Goal: Book appointment/travel/reservation

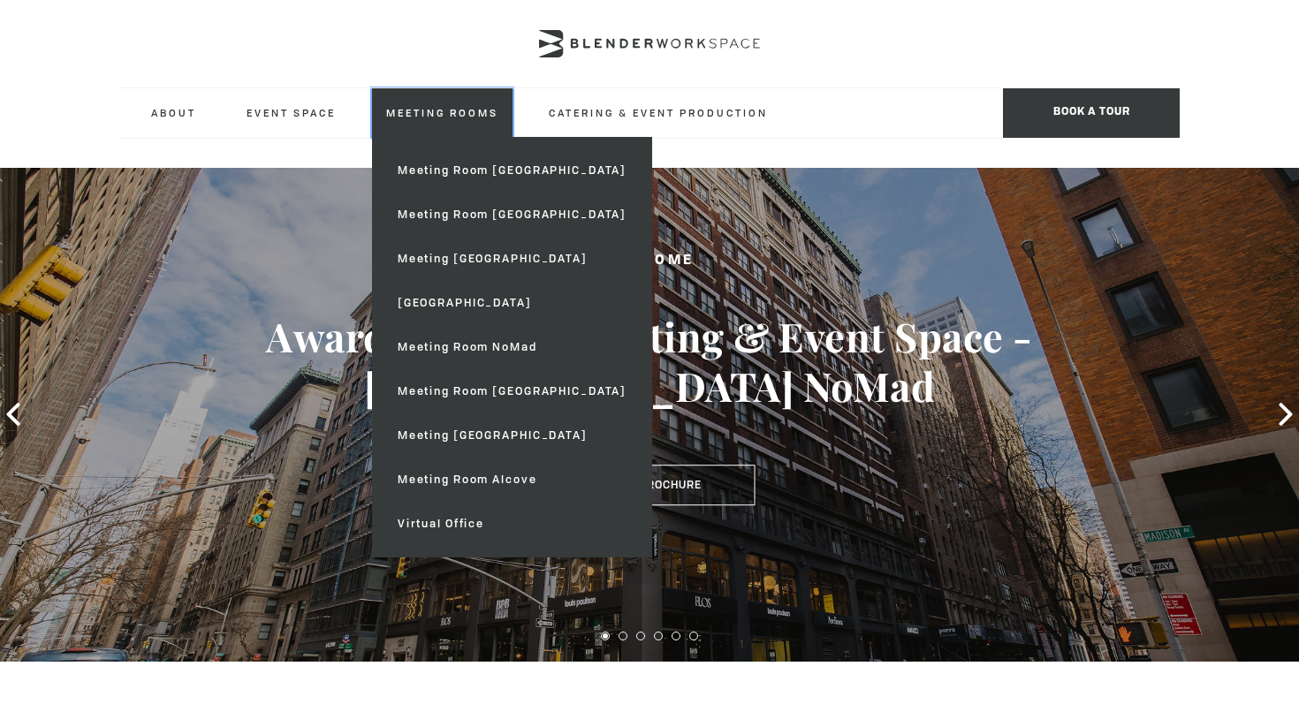
click at [444, 116] on link "Meeting Rooms" at bounding box center [442, 112] width 140 height 49
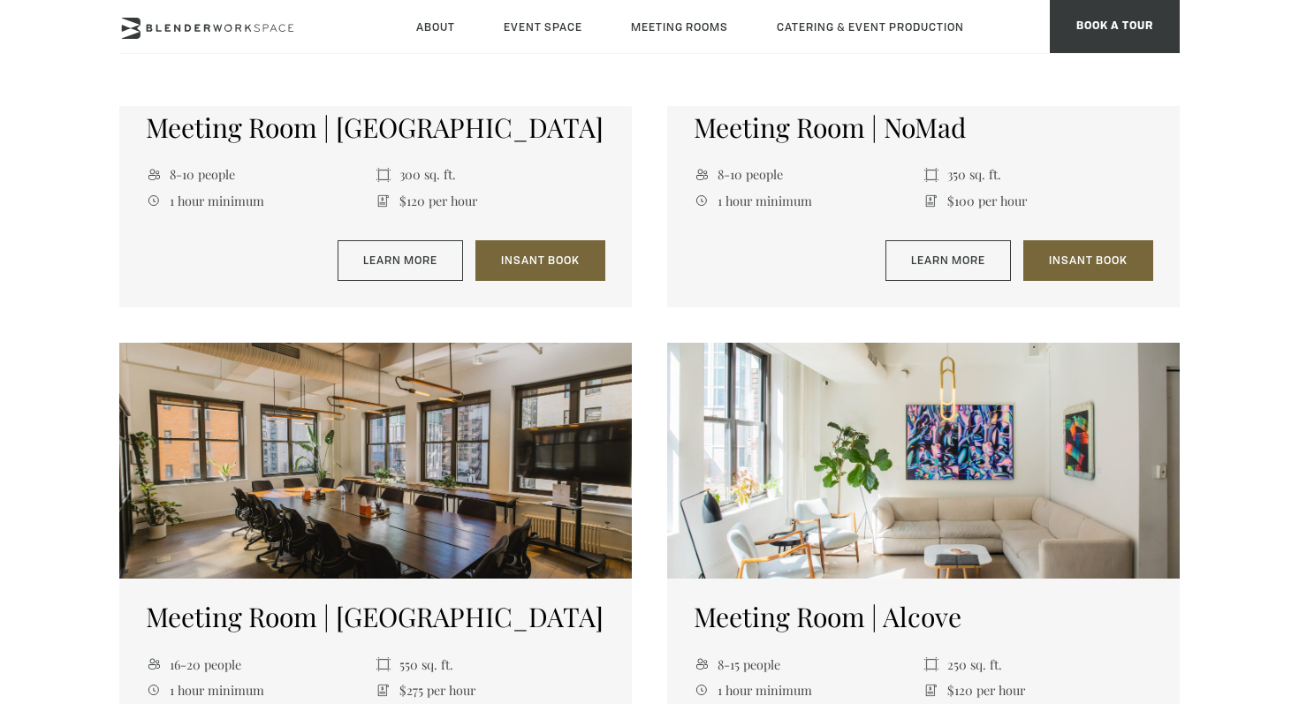
scroll to position [1308, 0]
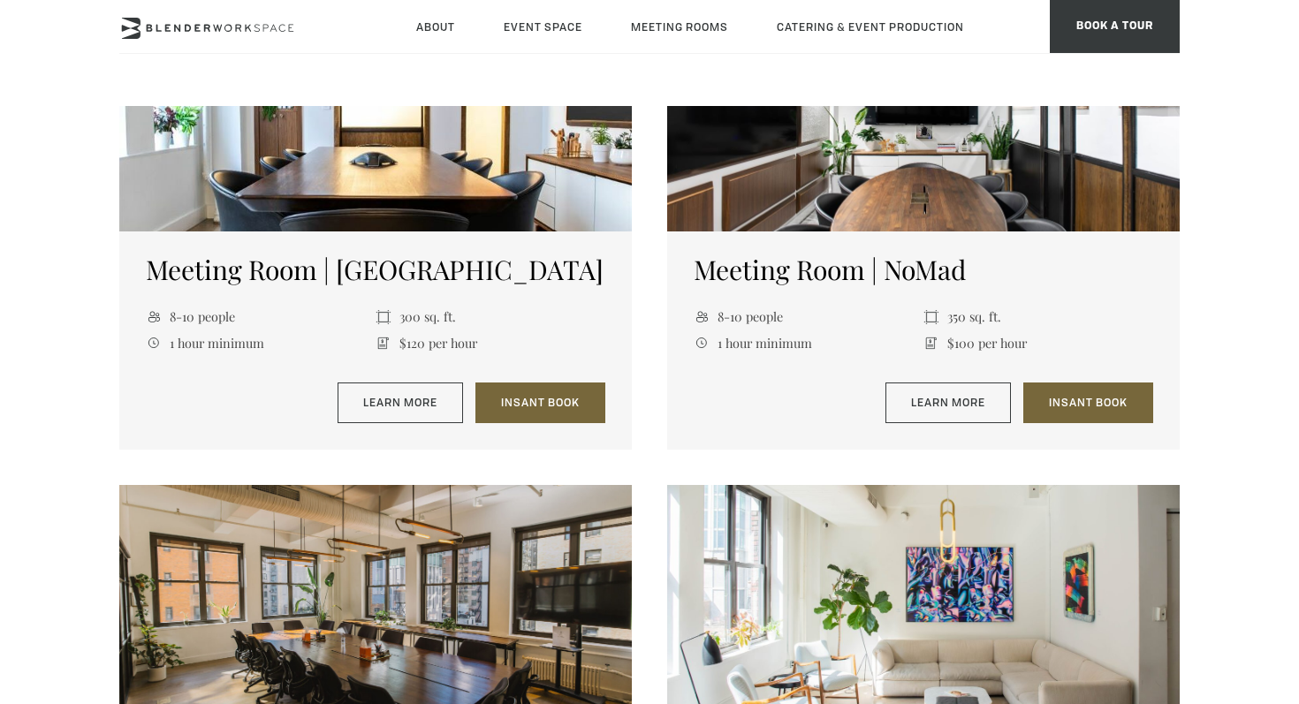
click at [417, 373] on div "Meeting Room | [GEOGRAPHIC_DATA] 8-10 people 300 sq. ft. 1 hour minimum $120 pe…" at bounding box center [375, 339] width 512 height 217
click at [411, 416] on link "Learn More" at bounding box center [399, 403] width 125 height 41
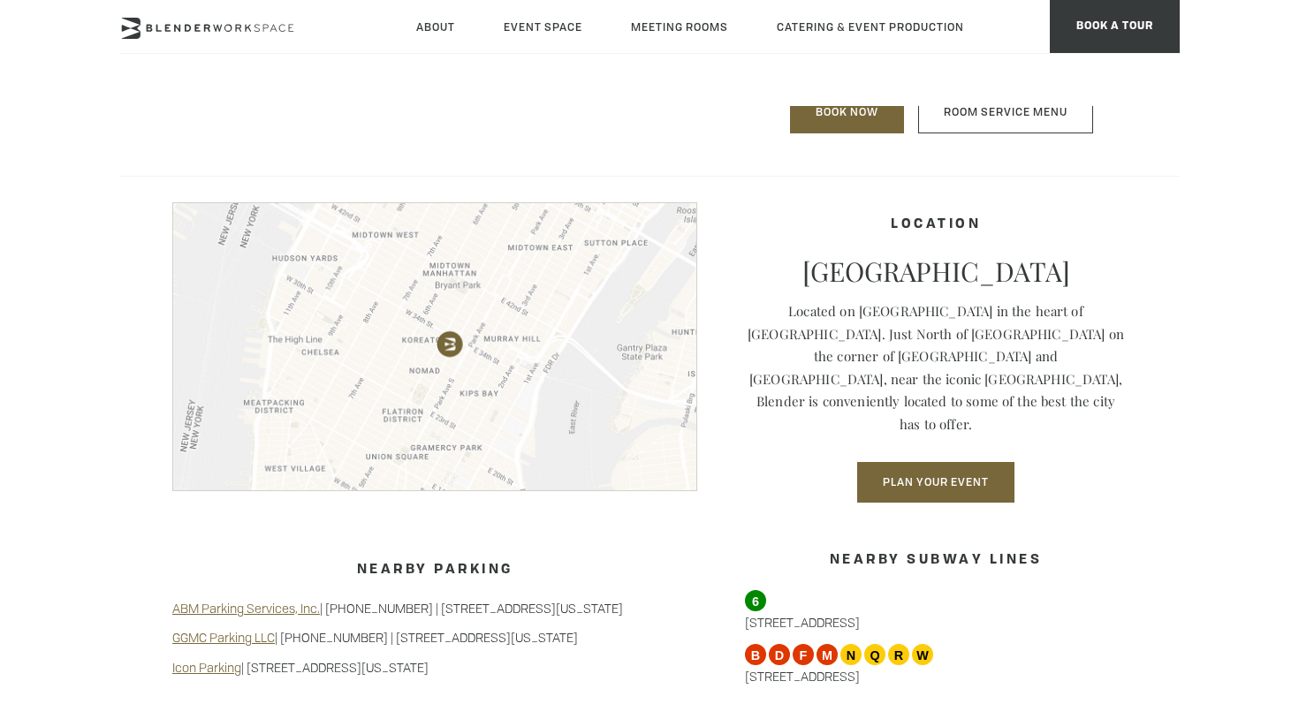
scroll to position [1413, 0]
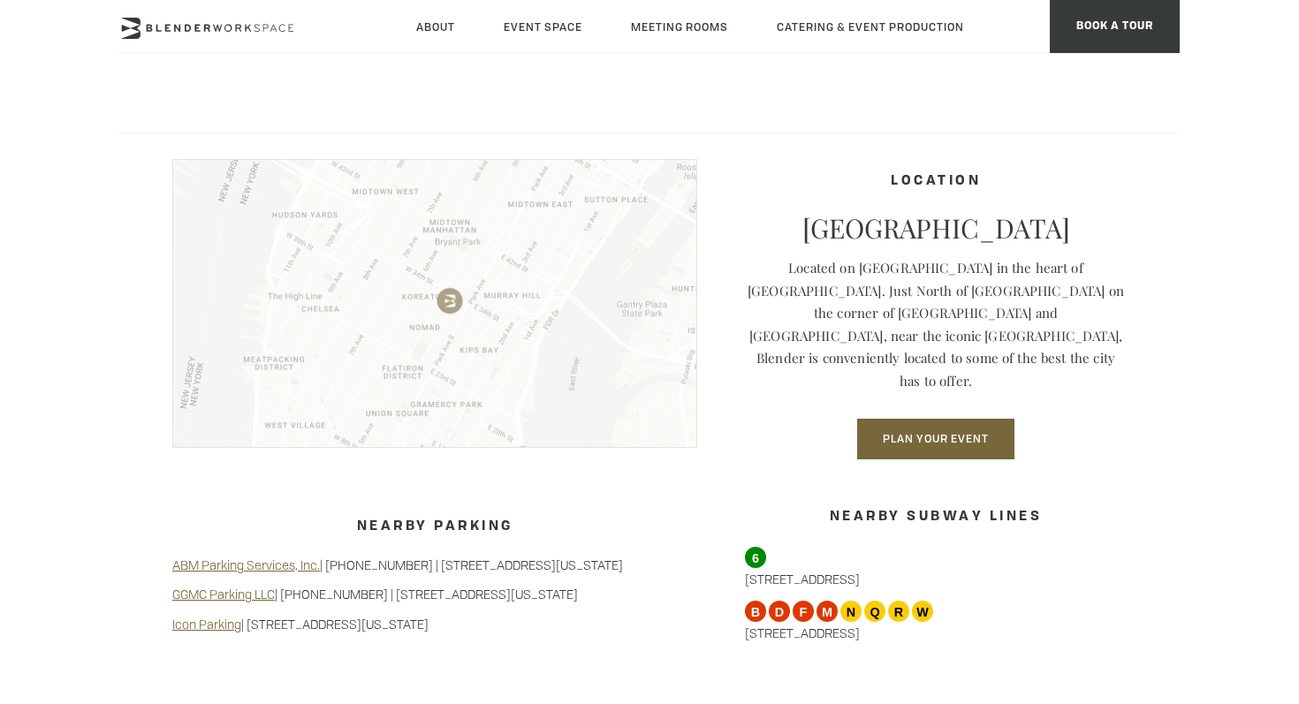
click at [451, 284] on img at bounding box center [434, 303] width 525 height 289
